Goal: Task Accomplishment & Management: Use online tool/utility

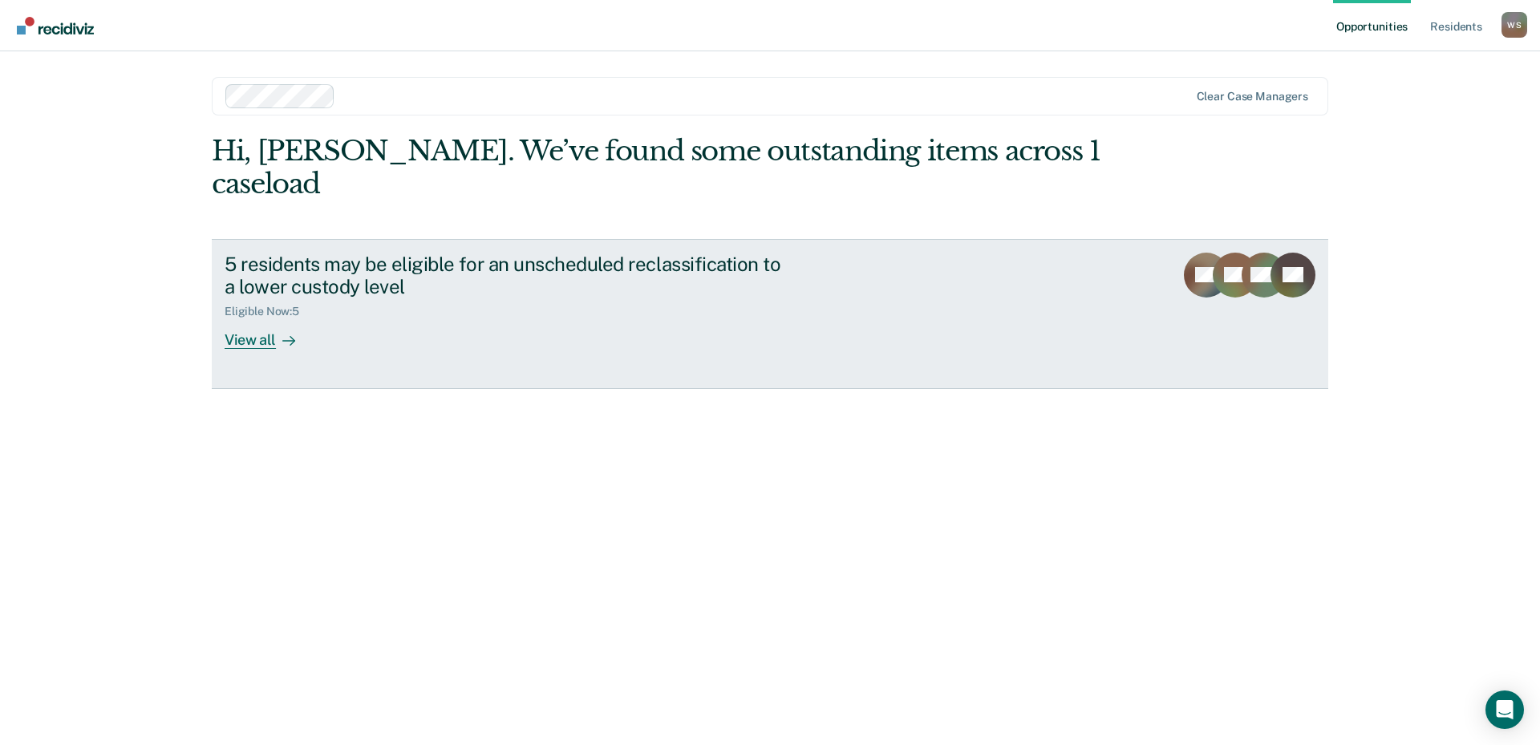
click at [426, 298] on div "Eligible Now : 5" at bounding box center [506, 308] width 563 height 20
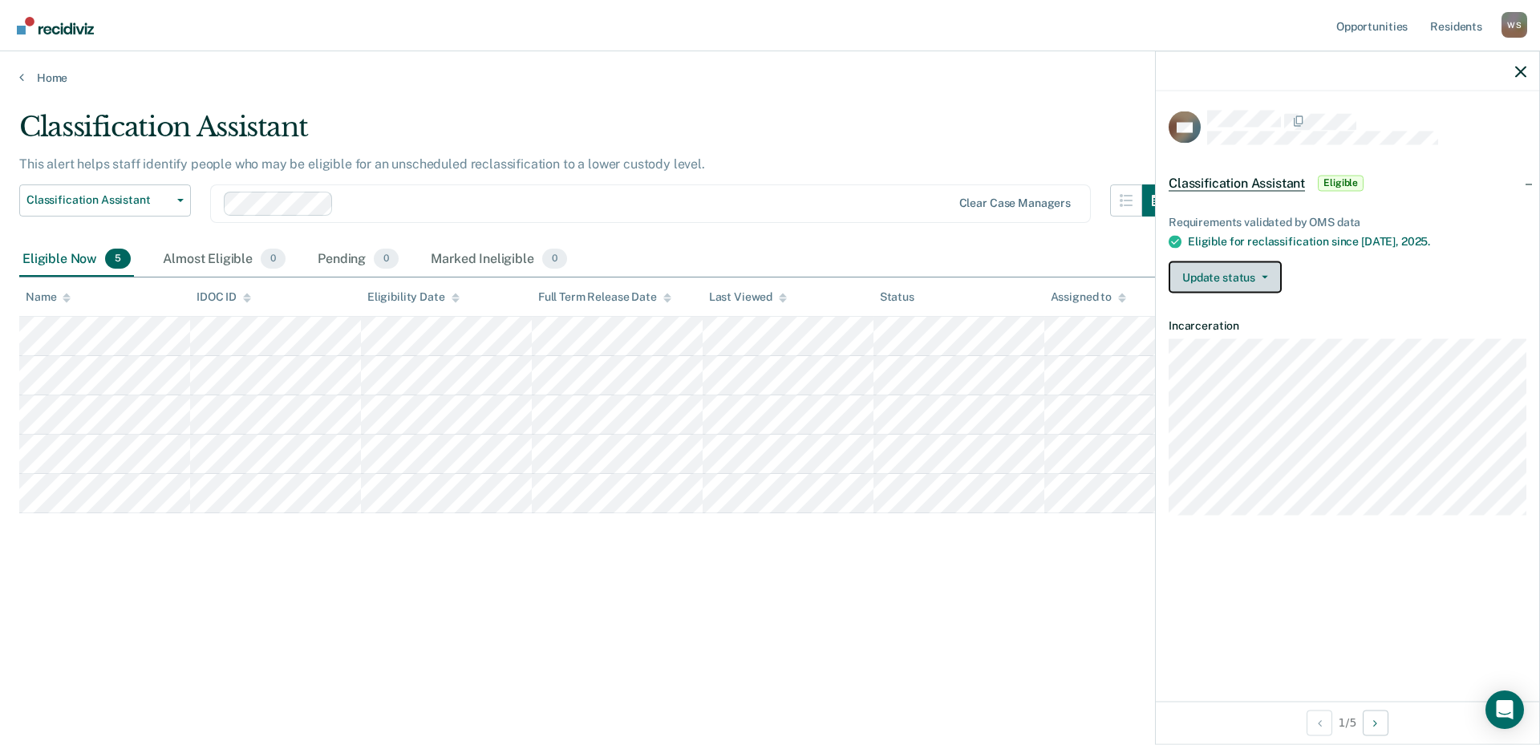
click at [1275, 277] on button "Update status" at bounding box center [1225, 277] width 113 height 32
click at [1334, 265] on div "Update status [PERSON_NAME] Mark Ineligible" at bounding box center [1348, 277] width 358 height 32
